Goal: Task Accomplishment & Management: Manage account settings

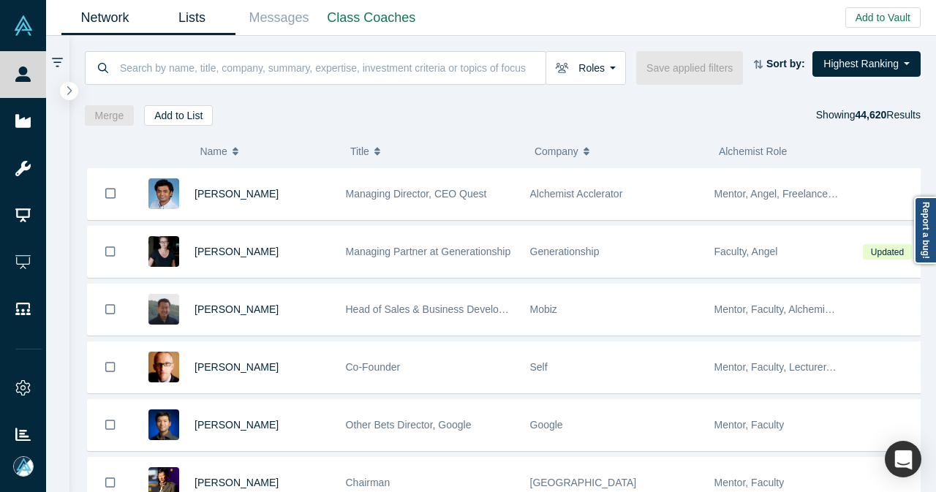
click at [181, 18] on link "Lists" at bounding box center [191, 18] width 87 height 34
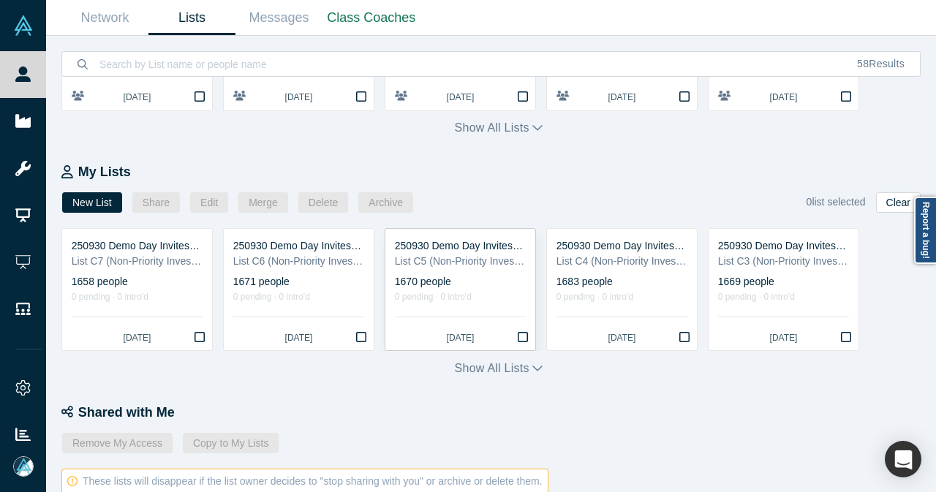
scroll to position [293, 0]
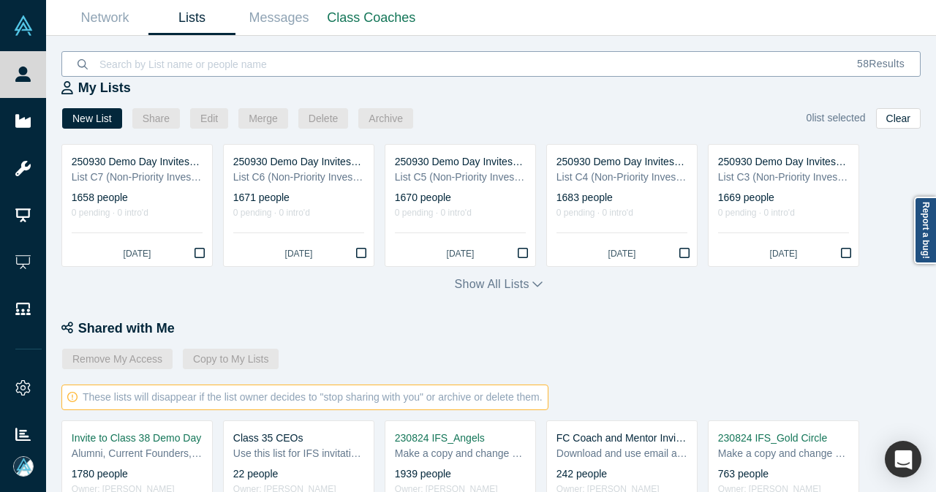
click at [410, 65] on input at bounding box center [470, 64] width 744 height 34
type input "250930"
click at [533, 285] on icon "button" at bounding box center [538, 284] width 10 height 12
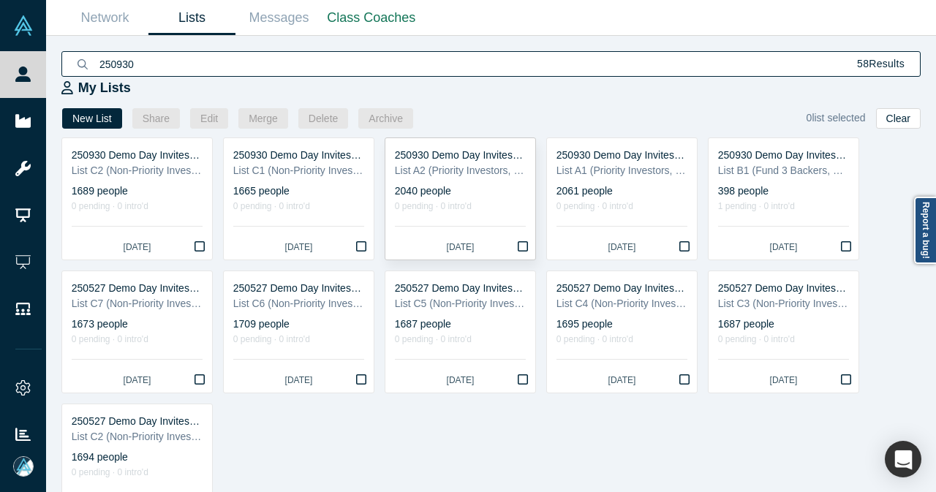
scroll to position [146, 0]
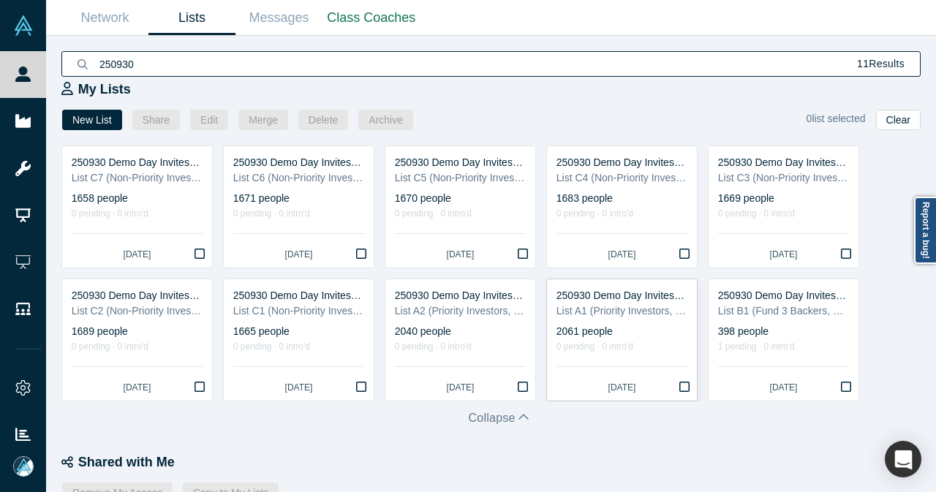
scroll to position [132, 0]
click at [86, 25] on link "Network" at bounding box center [104, 18] width 87 height 34
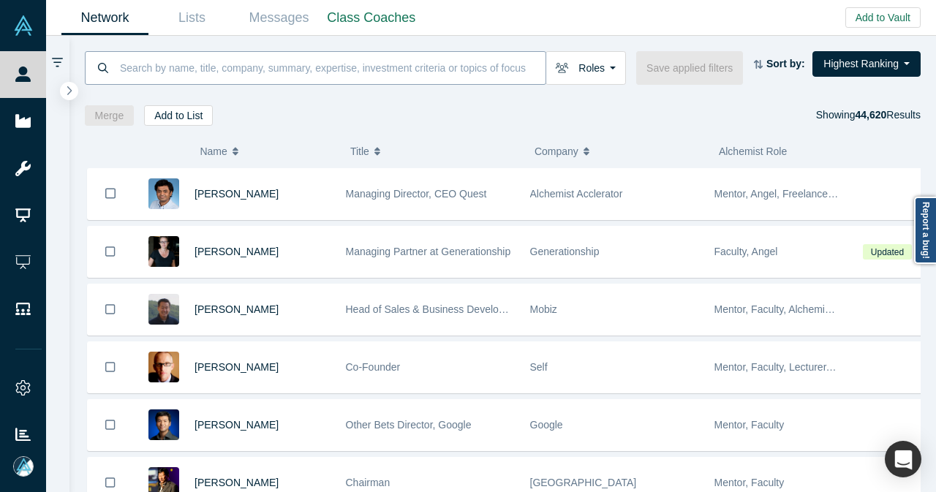
click at [320, 75] on input at bounding box center [331, 67] width 427 height 34
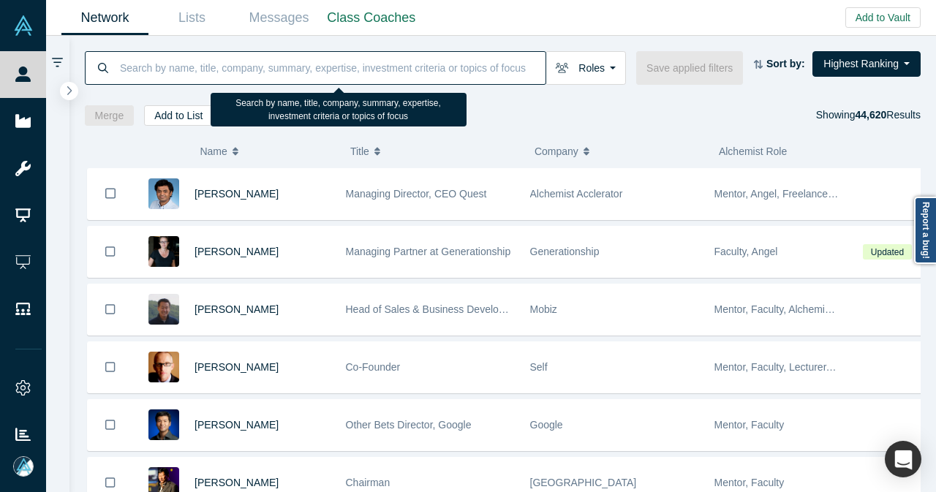
paste input "Builders VC"
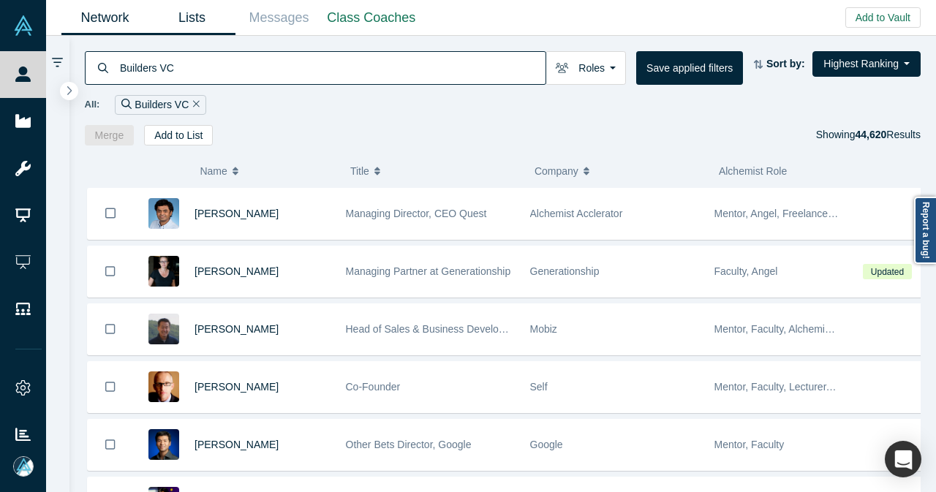
type input "Builders VC"
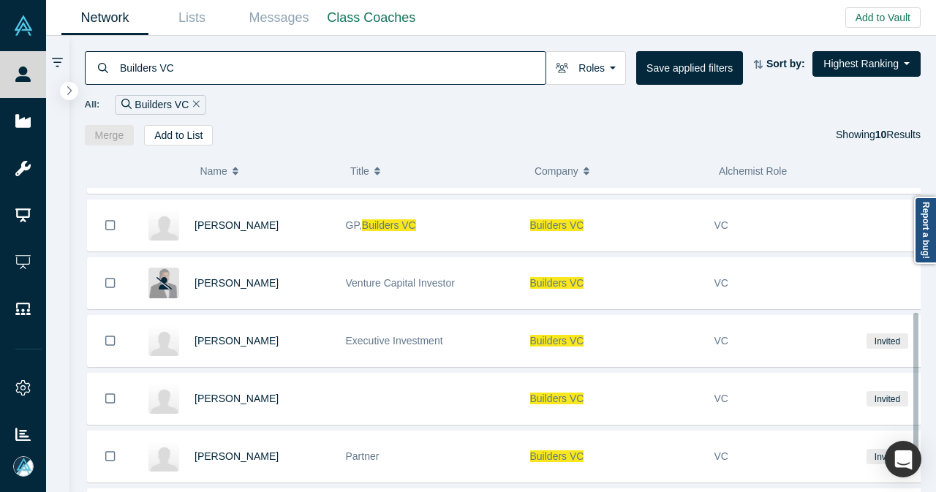
scroll to position [301, 0]
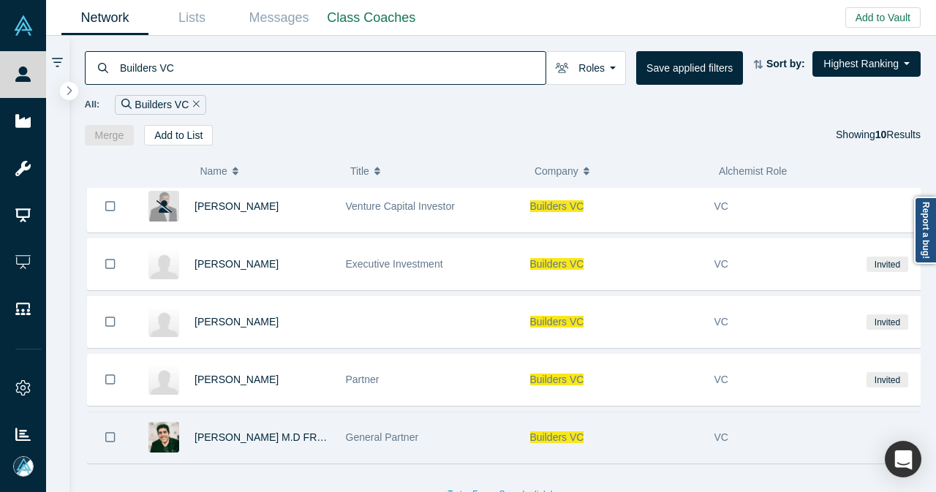
click at [113, 431] on icon "Bookmark" at bounding box center [110, 438] width 10 height 14
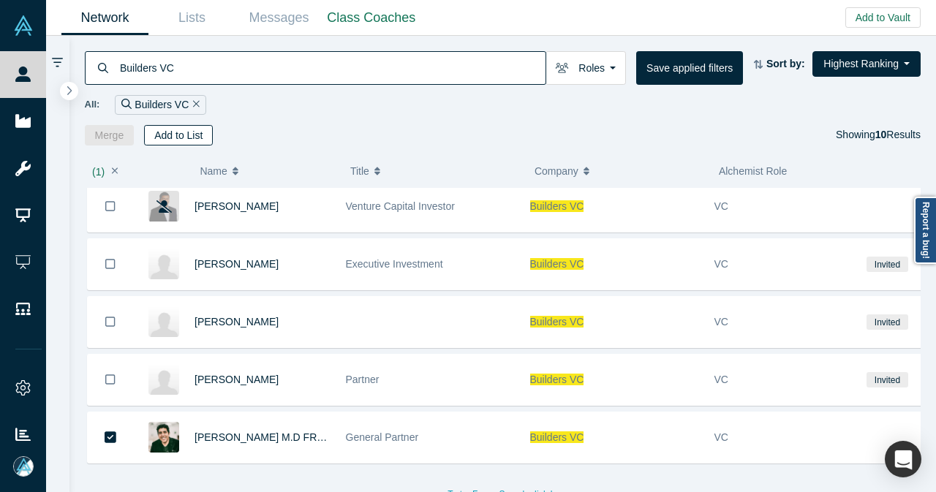
click at [194, 135] on button "Add to List" at bounding box center [178, 135] width 69 height 20
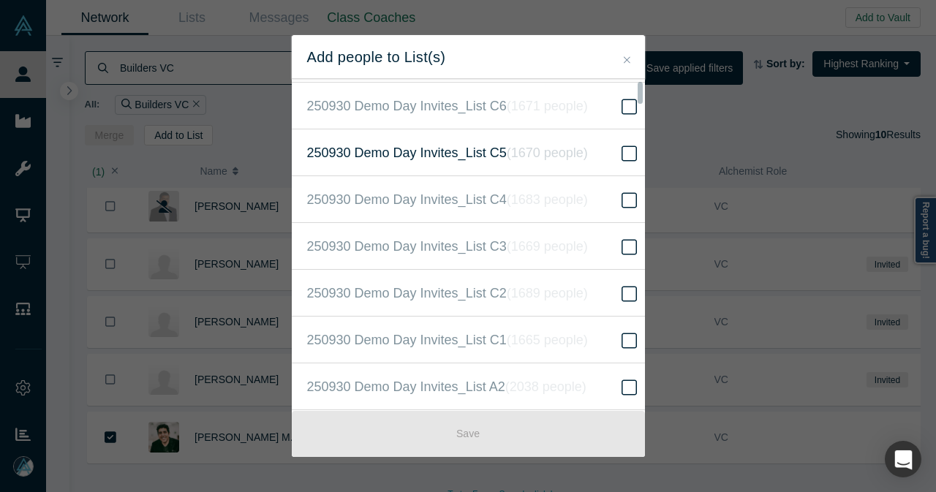
scroll to position [219, 0]
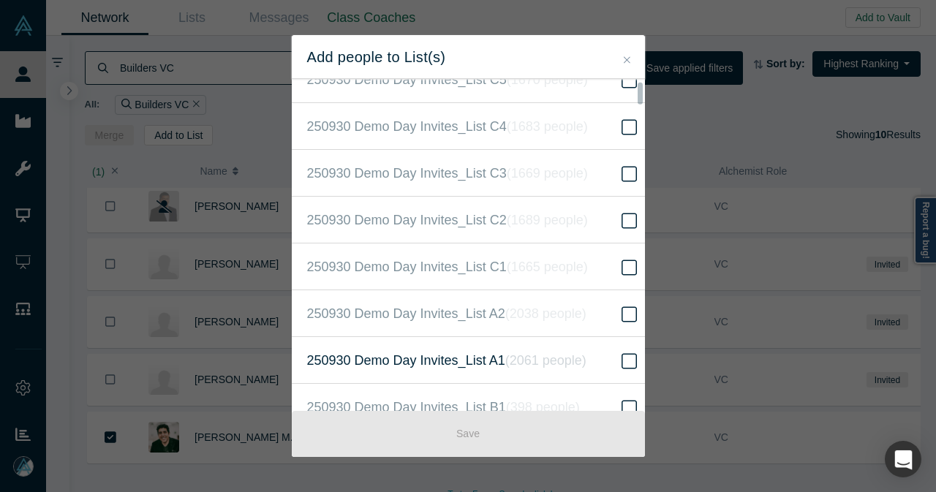
click at [600, 352] on label "250930 Demo Day Invites_List A1 ( 2061 people )" at bounding box center [474, 360] width 364 height 47
click at [0, 0] on input "250930 Demo Day Invites_List A1 ( 2061 people )" at bounding box center [0, 0] width 0 height 0
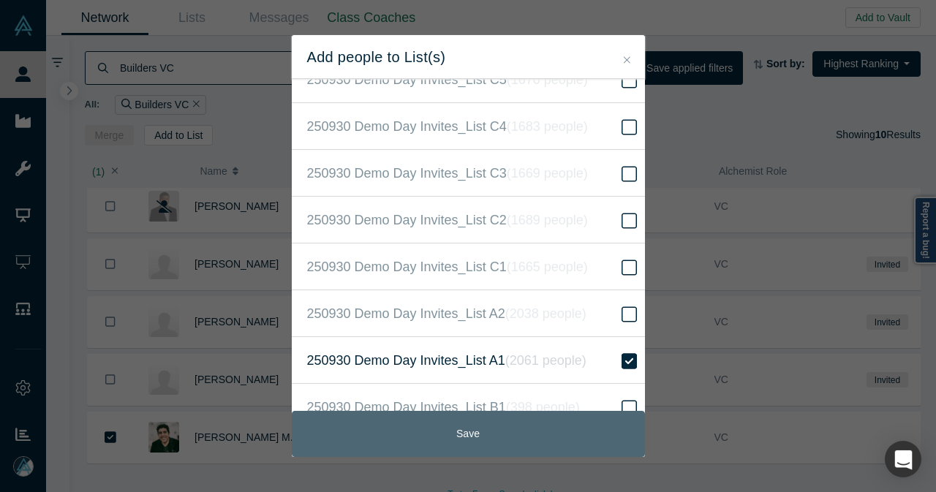
click at [521, 434] on button "Save" at bounding box center [468, 434] width 353 height 46
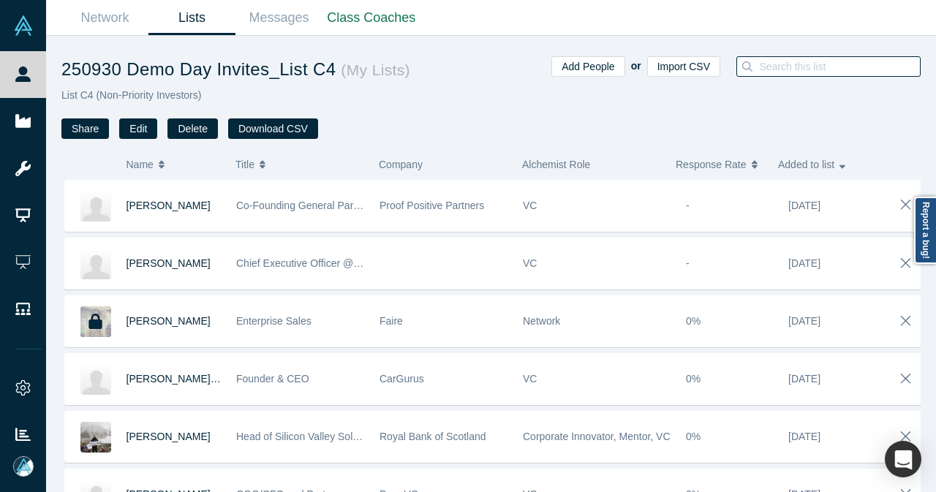
click at [805, 61] on input at bounding box center [839, 66] width 162 height 19
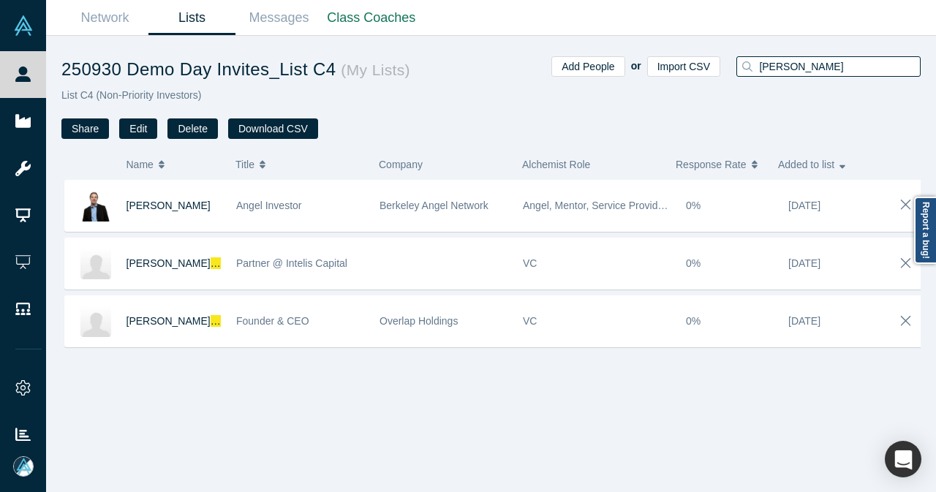
type input "steve"
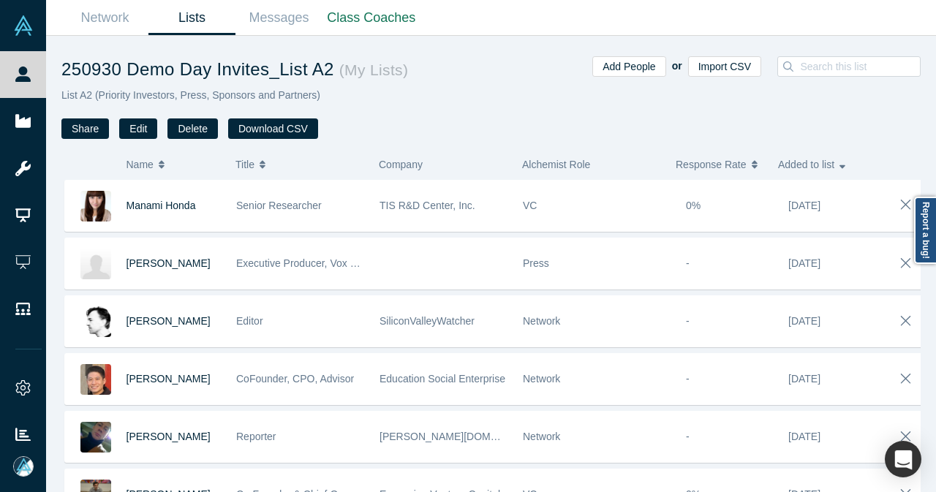
click at [832, 84] on div at bounding box center [844, 97] width 154 height 83
click at [837, 72] on input at bounding box center [864, 66] width 131 height 19
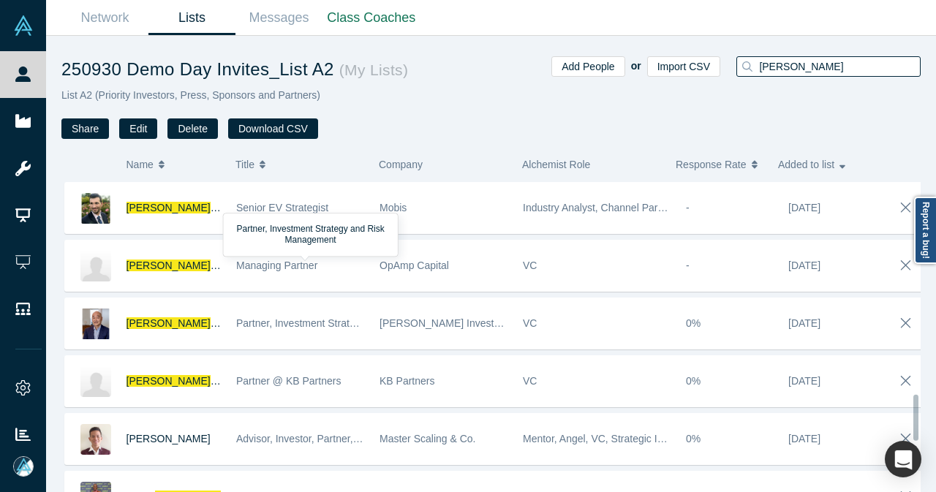
scroll to position [1589, 0]
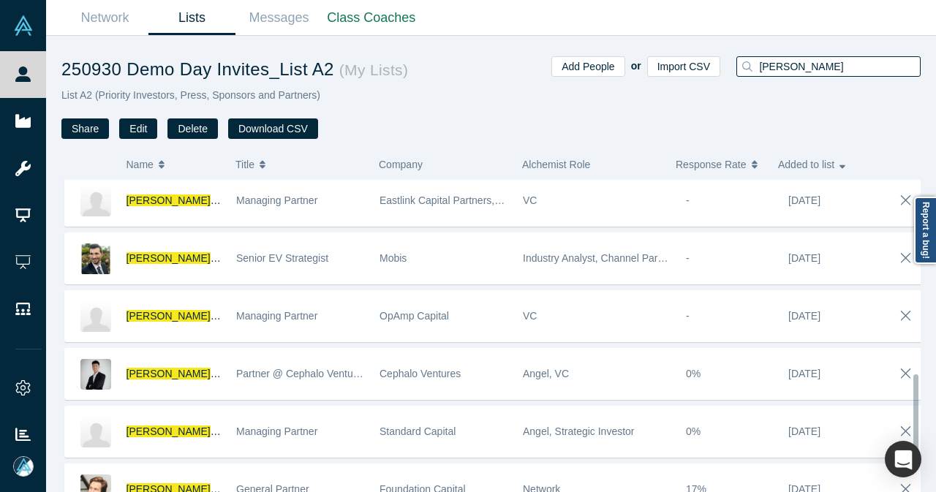
scroll to position [645, 0]
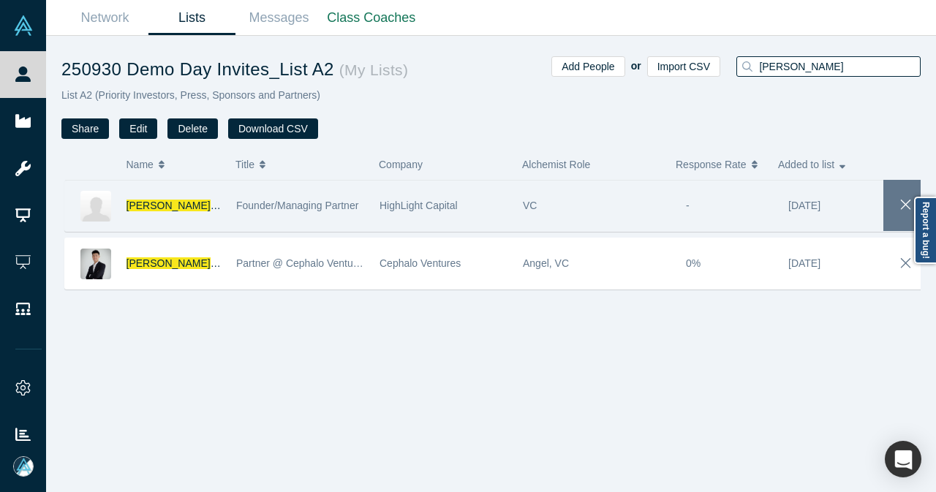
click at [900, 207] on icon "button" at bounding box center [906, 205] width 20 height 16
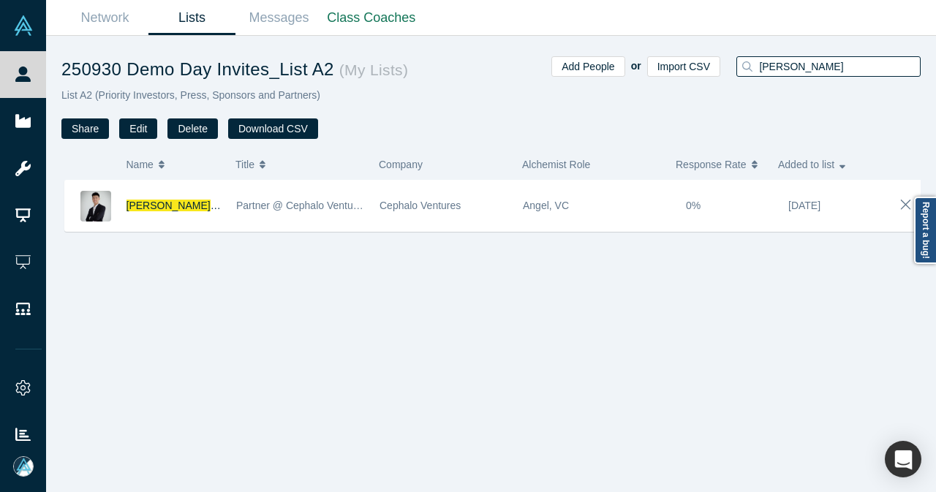
click at [815, 75] on div "[PERSON_NAME]" at bounding box center [829, 66] width 184 height 20
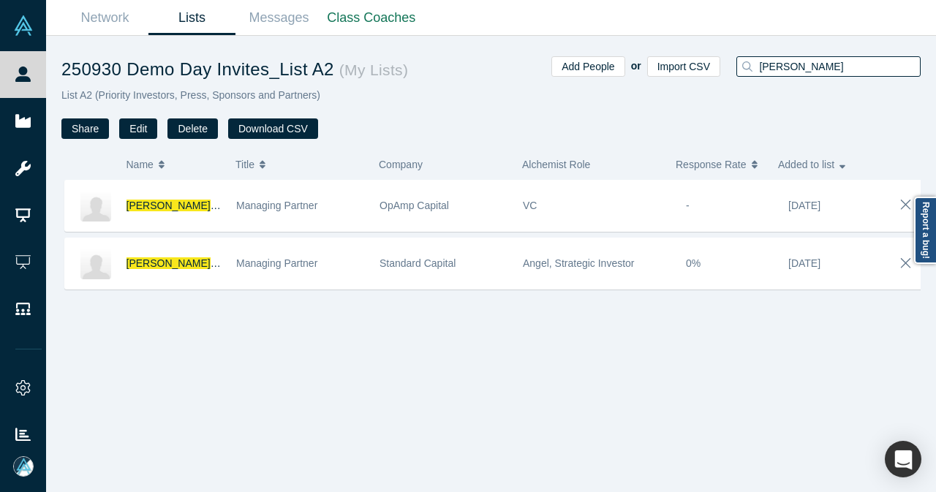
type input "[PERSON_NAME]"
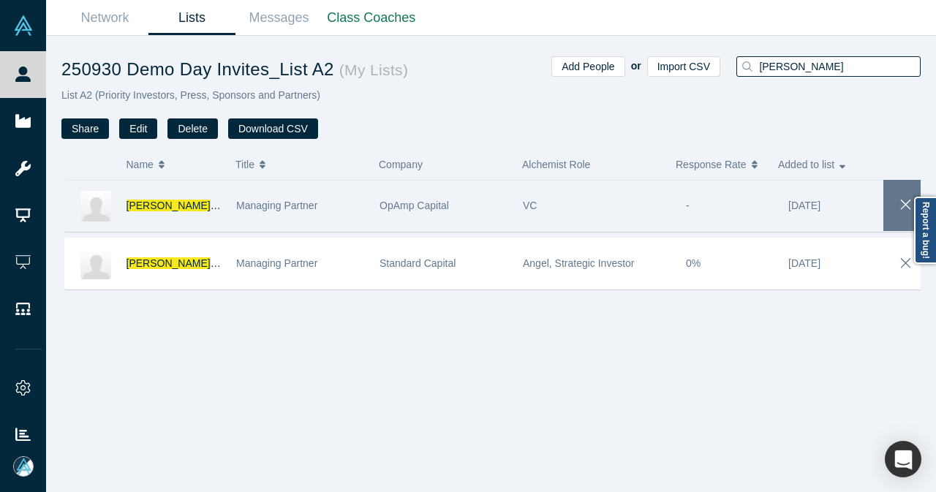
click at [901, 209] on icon "button" at bounding box center [906, 205] width 20 height 16
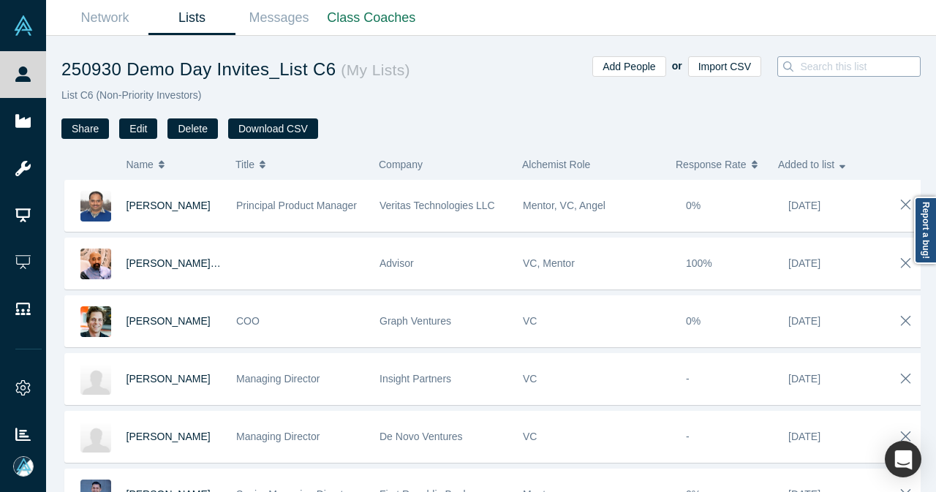
click at [873, 73] on input at bounding box center [864, 66] width 131 height 19
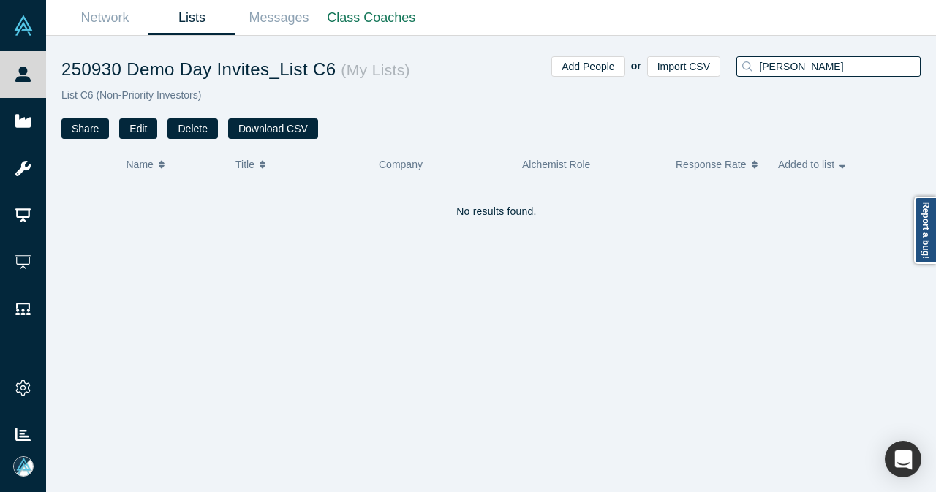
type input "[PERSON_NAME]"
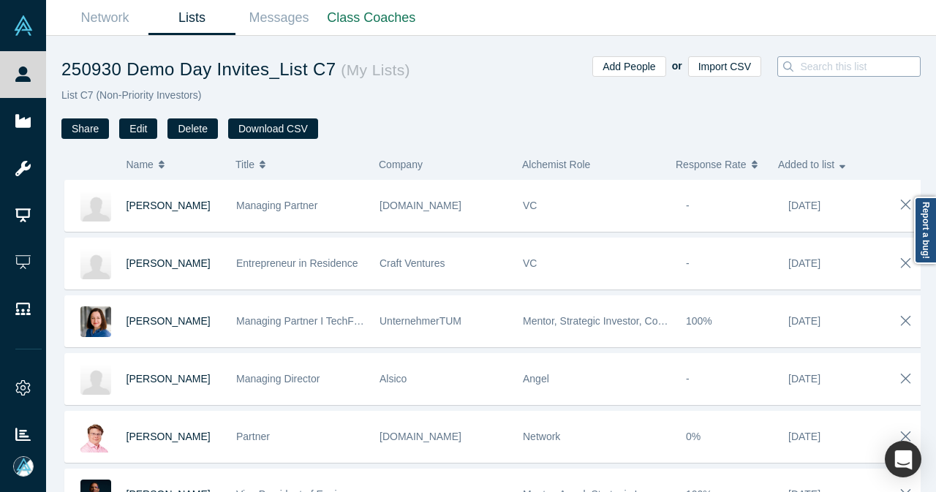
click at [828, 71] on input at bounding box center [864, 66] width 131 height 19
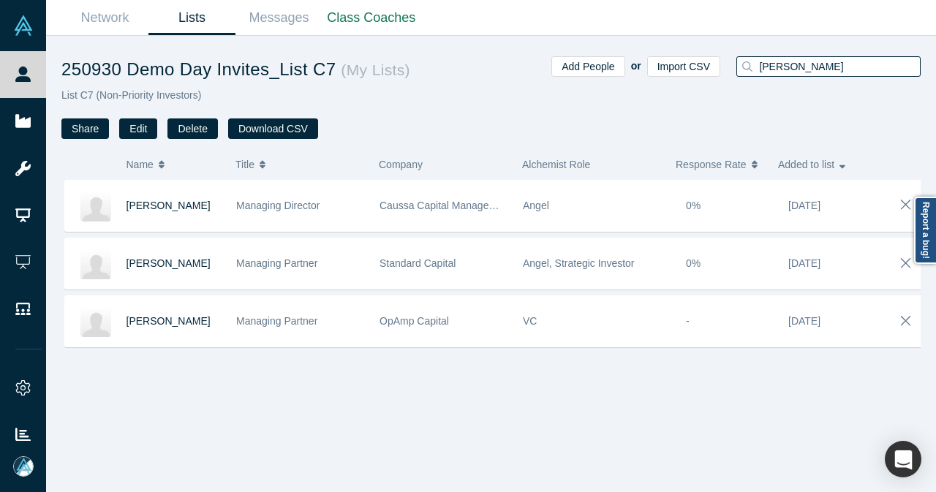
type input "[PERSON_NAME]"
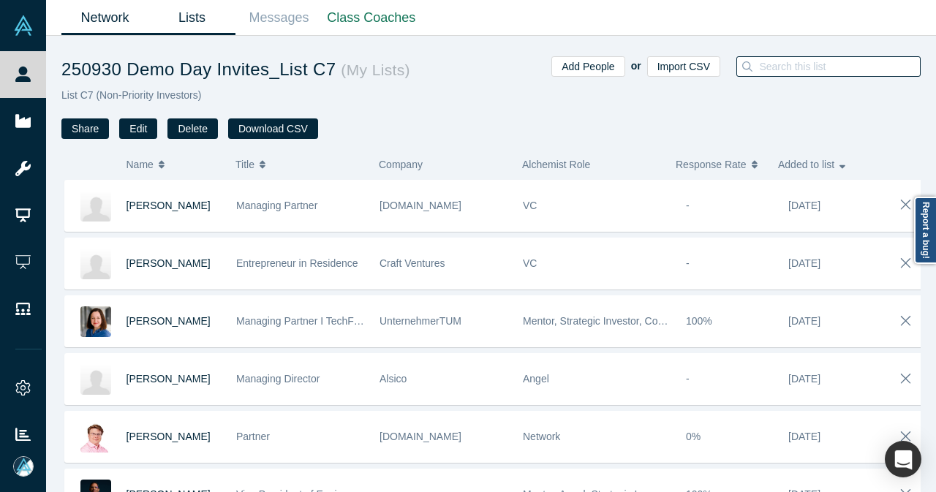
click at [110, 18] on link "Network" at bounding box center [104, 18] width 87 height 34
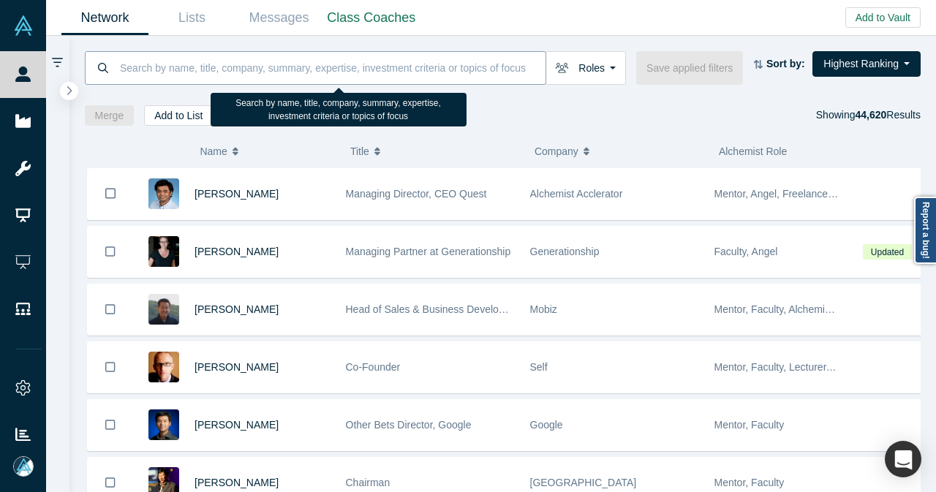
click at [394, 61] on input at bounding box center [331, 67] width 427 height 34
paste input "Bharadwaj"
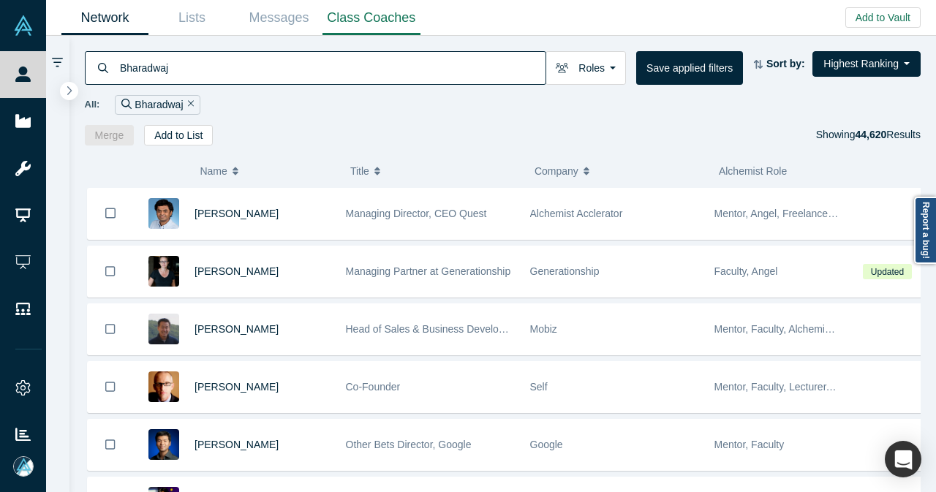
type input "Bharadwaj"
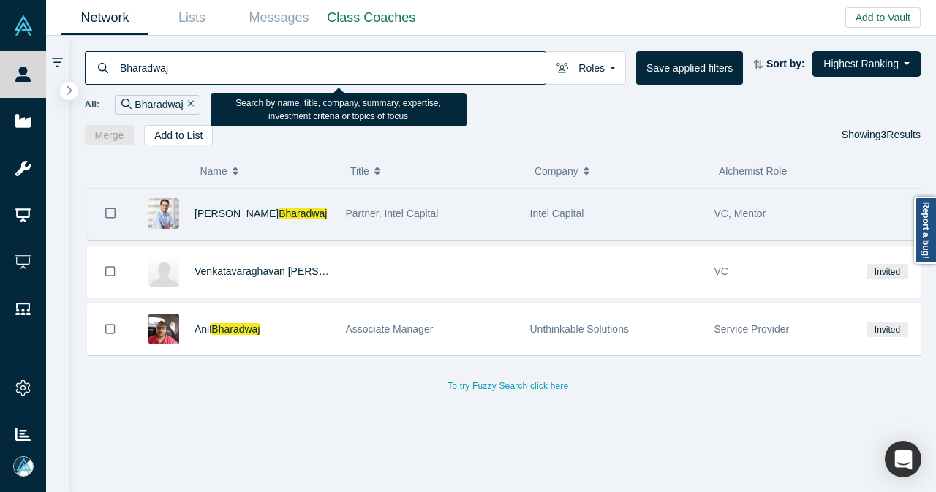
click at [108, 210] on icon "Bookmark" at bounding box center [110, 213] width 10 height 14
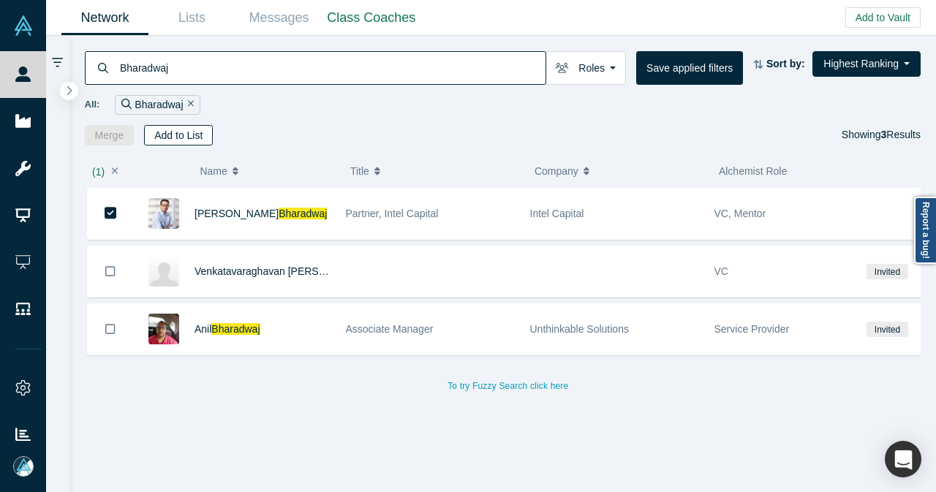
click at [183, 136] on button "Add to List" at bounding box center [178, 135] width 69 height 20
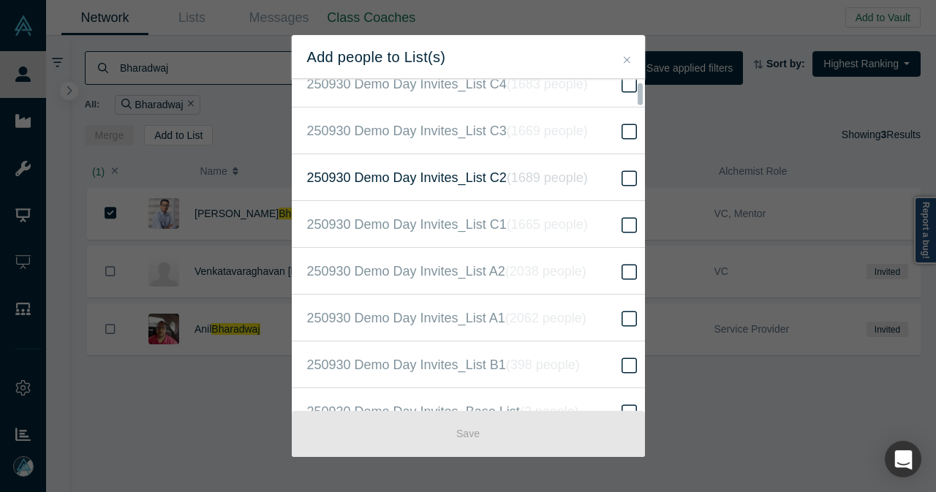
scroll to position [293, 0]
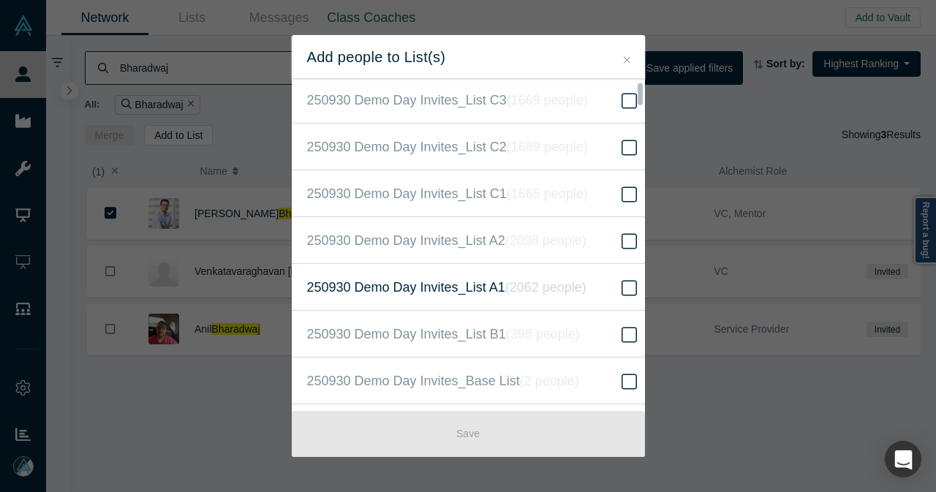
click at [590, 282] on label "250930 Demo Day Invites_List A1 ( 2062 people )" at bounding box center [474, 287] width 364 height 47
click at [0, 0] on input "250930 Demo Day Invites_List A1 ( 2062 people )" at bounding box center [0, 0] width 0 height 0
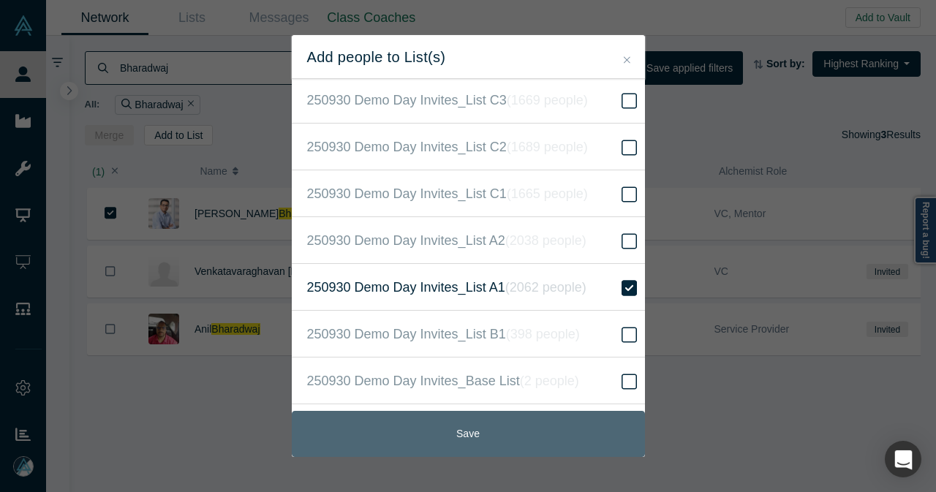
click at [522, 436] on button "Save" at bounding box center [468, 434] width 353 height 46
